Goal: Task Accomplishment & Management: Use online tool/utility

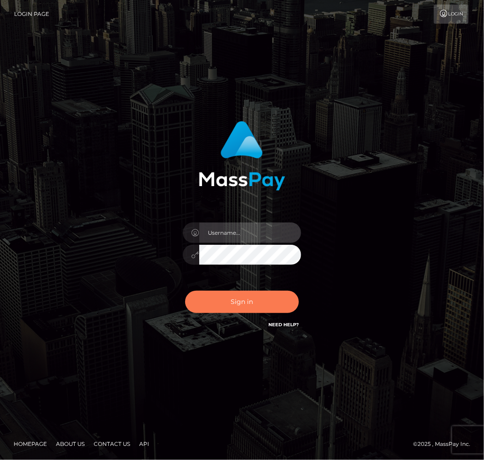
type input "aluasupport"
click at [242, 299] on button "Sign in" at bounding box center [242, 302] width 114 height 22
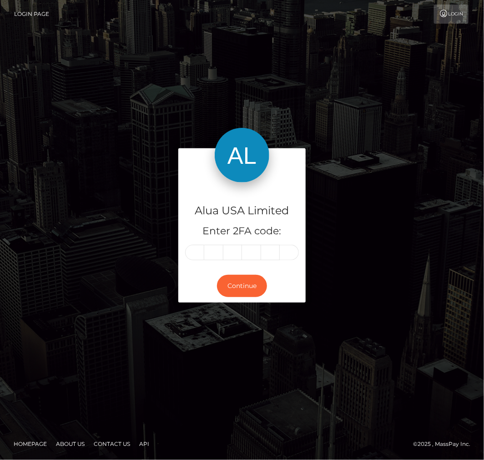
click at [196, 252] on input "text" at bounding box center [194, 252] width 19 height 15
type input "7"
type input "0"
type input "7"
type input "8"
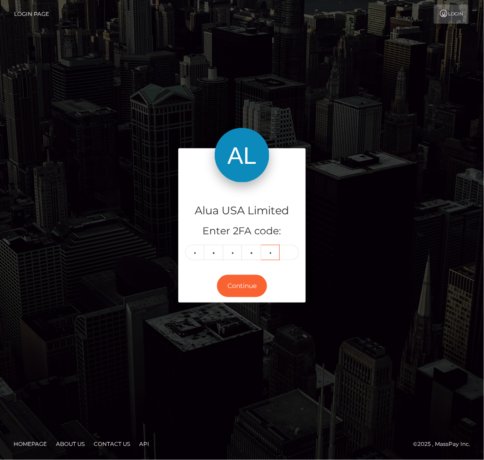
type input "3"
type input "4"
click at [243, 288] on button "Continue" at bounding box center [242, 286] width 50 height 22
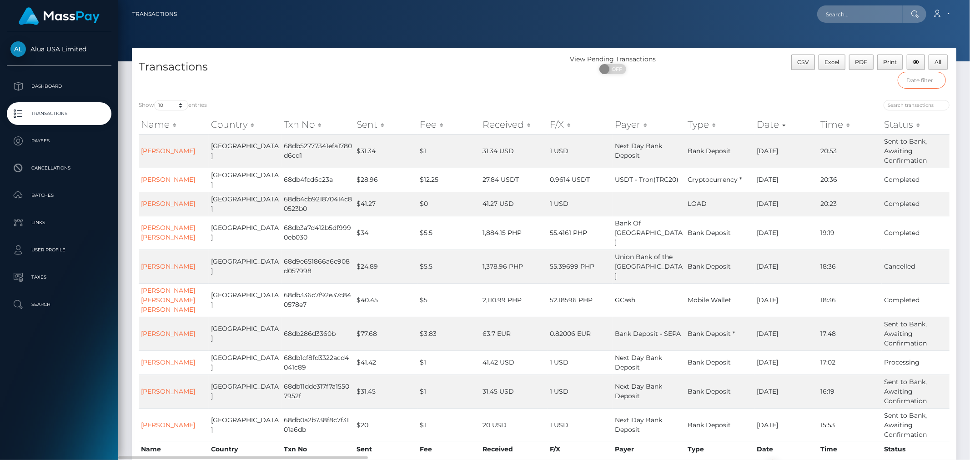
click at [922, 81] on input "text" at bounding box center [921, 80] width 48 height 17
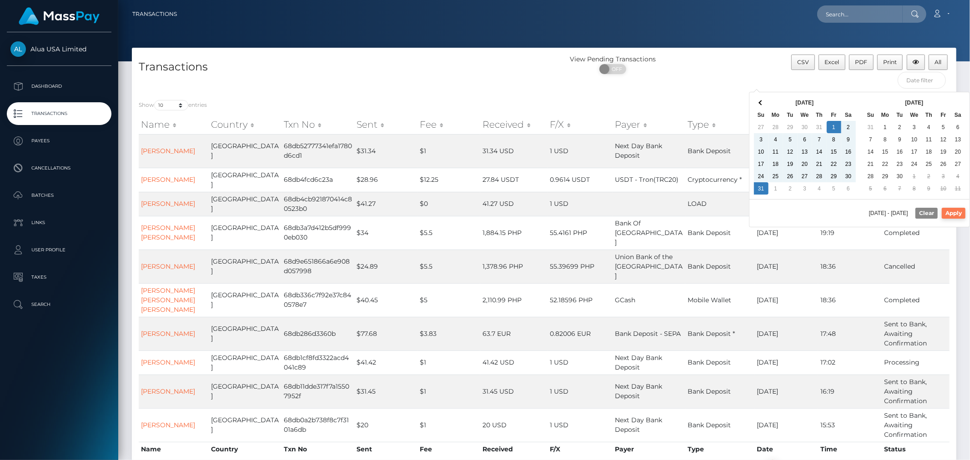
click at [950, 210] on button "Apply" at bounding box center [954, 213] width 24 height 11
type input "[DATE] - [DATE]"
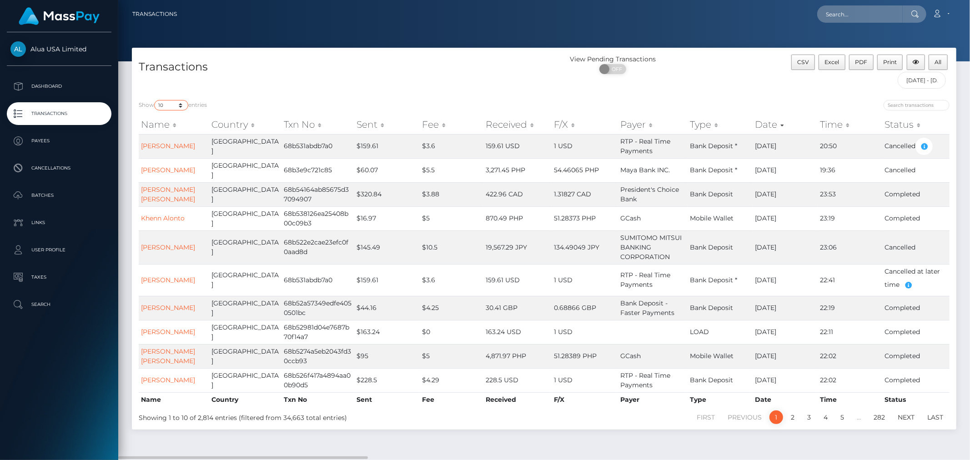
click at [175, 105] on select "10 25 50 100 250 500 1,000 3,500" at bounding box center [171, 105] width 34 height 10
select select "3500"
click at [155, 100] on select "10 25 50 100 250 500 1,000 3,500" at bounding box center [171, 105] width 34 height 10
click at [469, 54] on div "Transactions View Pending Transactions ON OFF CSV Excel PDF Print All [DATE] - …" at bounding box center [544, 70] width 824 height 45
click at [919, 83] on input "[DATE] - [DATE]" at bounding box center [921, 80] width 48 height 17
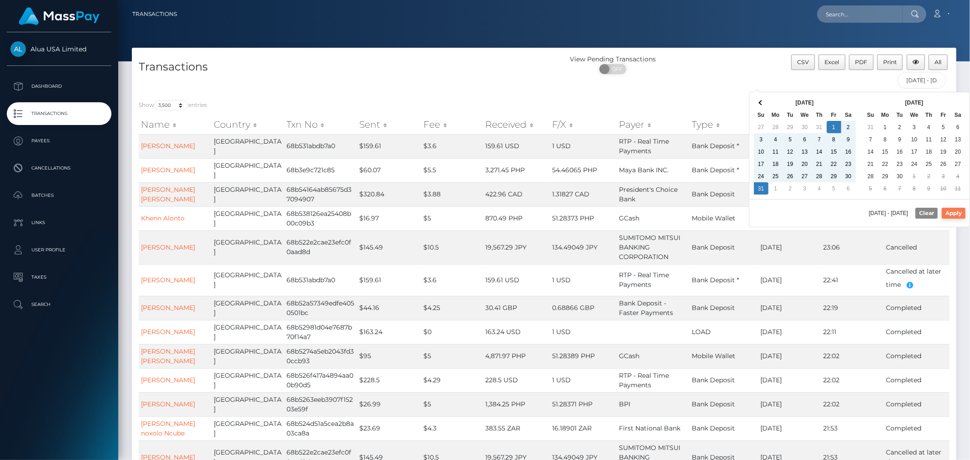
click at [956, 212] on button "Apply" at bounding box center [954, 213] width 24 height 11
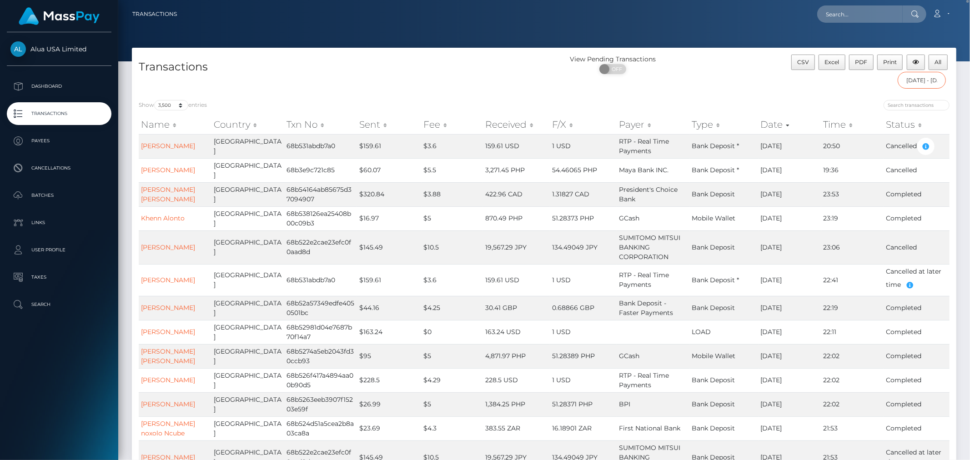
click at [927, 79] on input "[DATE] - [DATE]" at bounding box center [921, 80] width 48 height 17
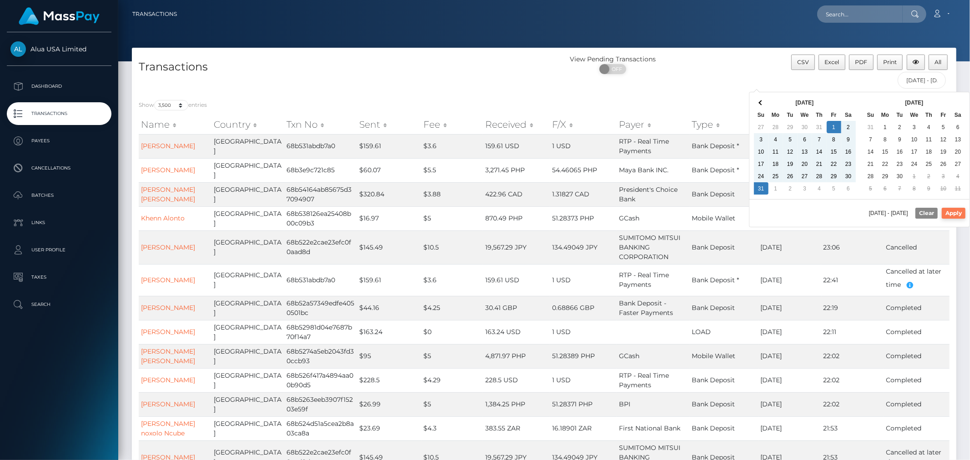
click at [947, 212] on button "Apply" at bounding box center [954, 213] width 24 height 11
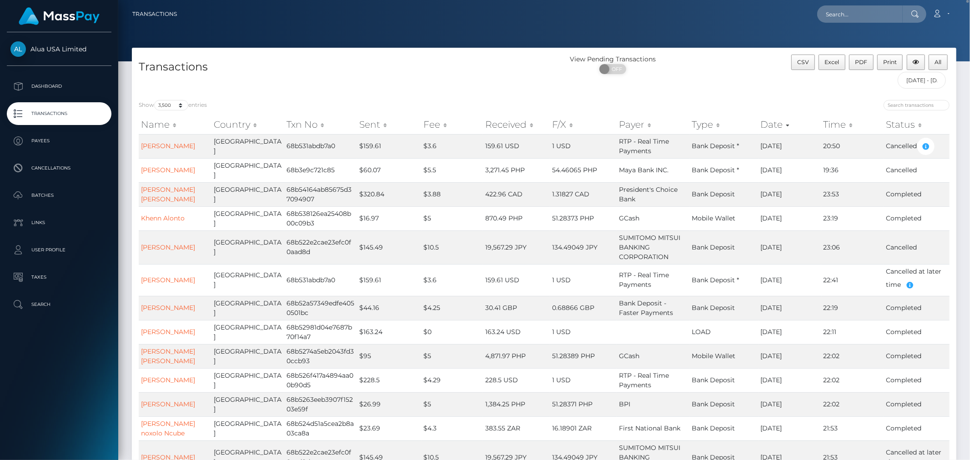
drag, startPoint x: 967, startPoint y: 1, endPoint x: 969, endPoint y: 11, distance: 9.7
click at [960, 248] on div "Transactions Loading... Loading..." at bounding box center [544, 230] width 852 height 460
click at [969, 11] on nav "Transactions Loading... Loading... Account Logout" at bounding box center [544, 14] width 852 height 28
click at [969, 10] on nav "Transactions Loading... Loading... Account Logout" at bounding box center [544, 14] width 852 height 28
drag, startPoint x: 967, startPoint y: 29, endPoint x: 969, endPoint y: -61, distance: 90.1
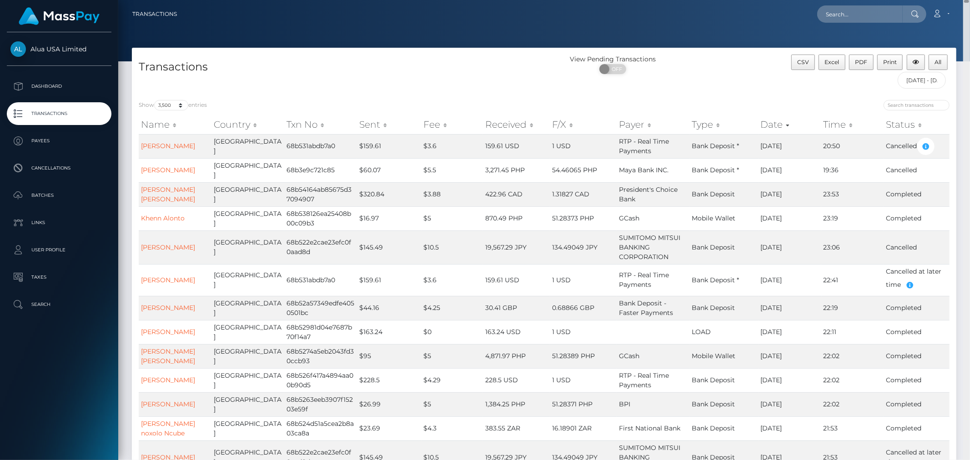
click at [969, 0] on html "Alua USA Limited Dashboard Transactions Payees Cancellations Batches Links Taxes" at bounding box center [485, 230] width 970 height 460
click at [839, 65] on button "Excel" at bounding box center [831, 62] width 27 height 15
